Goal: Transaction & Acquisition: Subscribe to service/newsletter

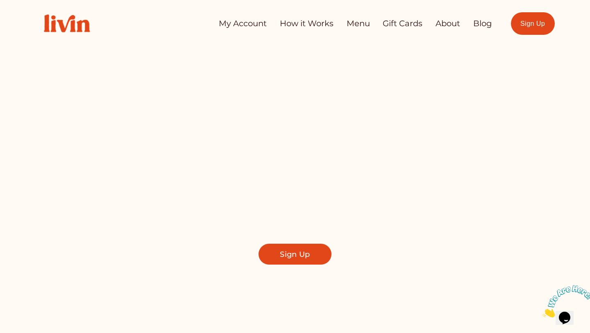
click at [522, 27] on link "Sign Up" at bounding box center [533, 23] width 44 height 23
